Goal: Find specific page/section: Find specific page/section

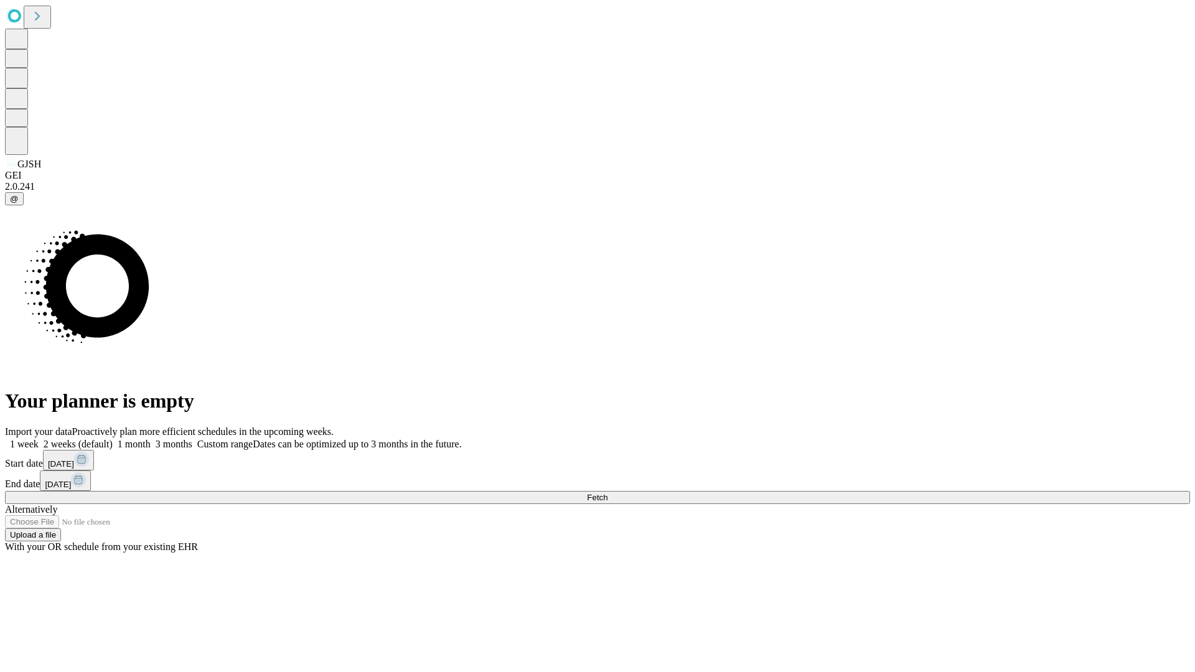
click at [608, 493] on span "Fetch" at bounding box center [597, 497] width 21 height 9
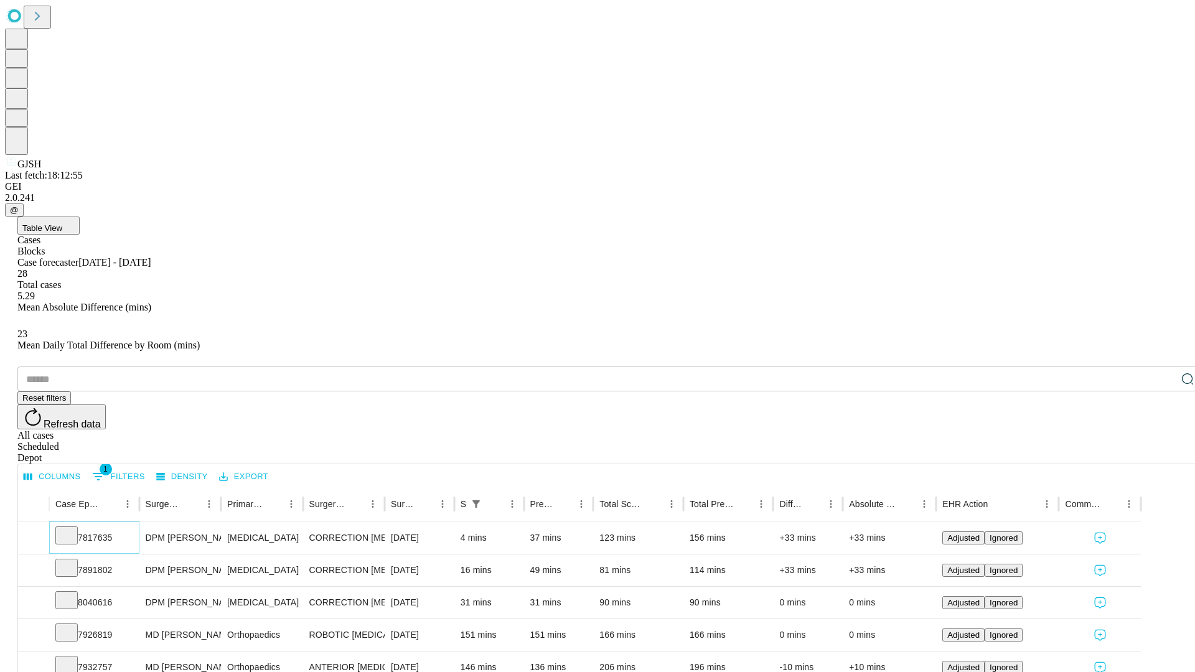
click at [73, 529] on icon at bounding box center [66, 535] width 12 height 12
